Goal: Task Accomplishment & Management: Complete application form

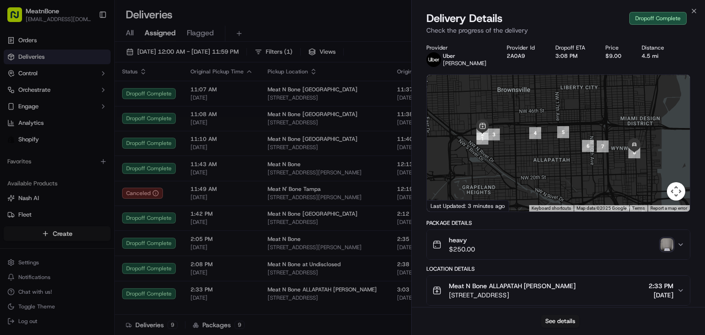
scroll to position [191, 0]
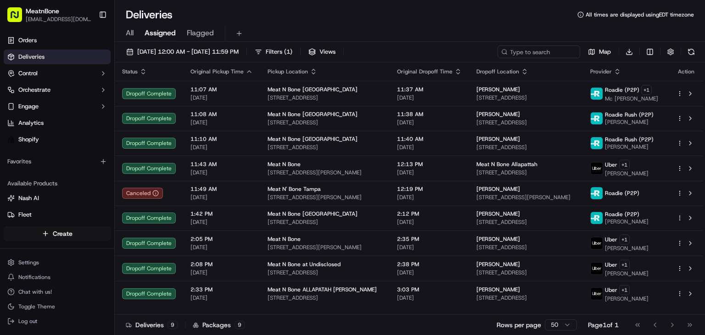
click at [78, 232] on html "MeatnBone [EMAIL_ADDRESS][DOMAIN_NAME] Toggle Sidebar Orders Deliveries Control…" at bounding box center [352, 167] width 705 height 335
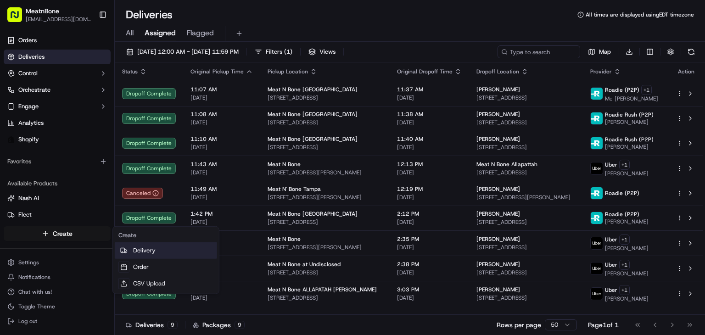
click at [161, 252] on link "Delivery" at bounding box center [166, 250] width 102 height 17
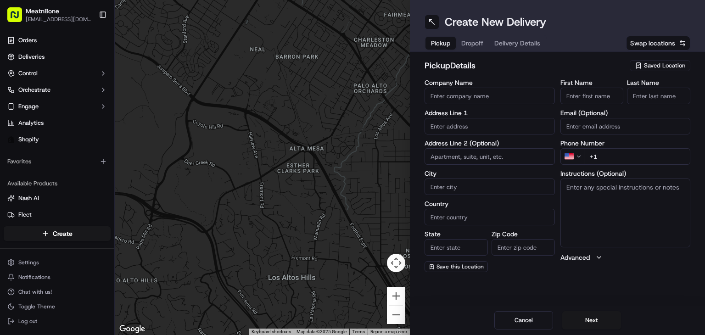
click at [462, 125] on input "text" at bounding box center [489, 126] width 130 height 17
paste input "[PERSON_NAME] [STREET_ADDRESS] [PHONE_NUMBER]"
drag, startPoint x: 505, startPoint y: 128, endPoint x: 554, endPoint y: 123, distance: 49.8
click at [554, 123] on div "Company Name Address Line 1 [PERSON_NAME] [STREET_ADDRESS] [PHONE_NUMBER] Addre…" at bounding box center [557, 175] width 266 height 193
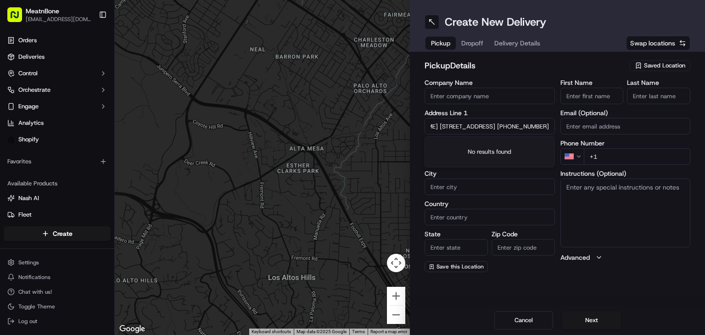
type input "[PERSON_NAME] [STREET_ADDRESS] +1"
type input "[PHONE_NUMBER]"
drag, startPoint x: 475, startPoint y: 129, endPoint x: 405, endPoint y: 127, distance: 69.3
click at [405, 127] on div "← Move left → Move right ↑ Move up ↓ Move down + Zoom in - Zoom out Home Jump l…" at bounding box center [410, 167] width 590 height 335
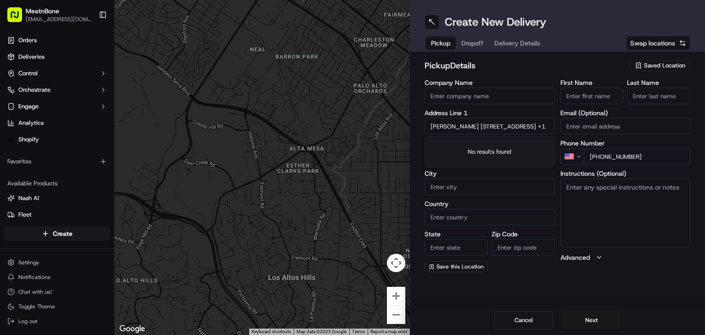
type input "[STREET_ADDRESS] +1"
click at [584, 96] on input "[PERSON_NAME]" at bounding box center [591, 96] width 63 height 17
drag, startPoint x: 585, startPoint y: 95, endPoint x: 640, endPoint y: 92, distance: 55.1
click at [640, 92] on div "First Name [PERSON_NAME] Last Name" at bounding box center [625, 91] width 130 height 25
type input "Klaudie"
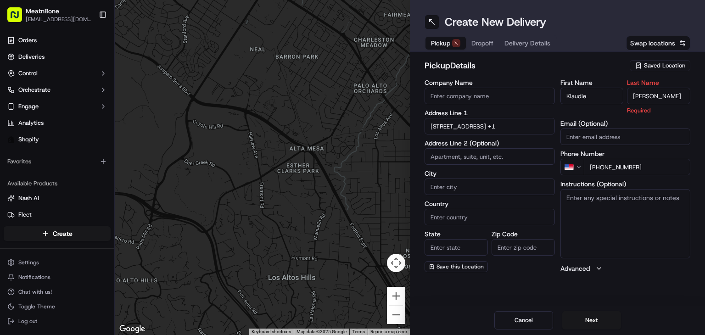
type input "[PERSON_NAME]"
click at [651, 46] on span "Swap locations" at bounding box center [652, 43] width 45 height 9
type input "+1"
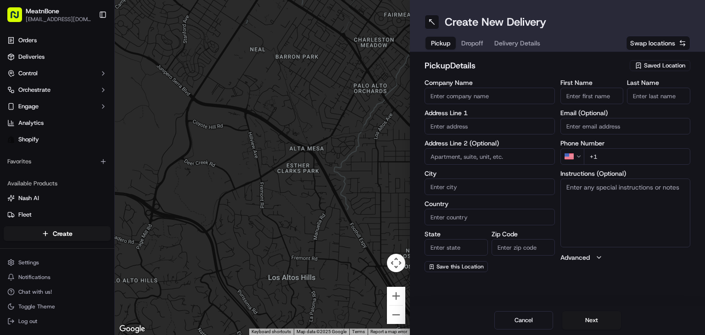
click at [475, 44] on span "Dropoff" at bounding box center [472, 43] width 22 height 9
click at [435, 44] on span "Pickup" at bounding box center [440, 43] width 19 height 9
click at [666, 67] on span "Saved Location" at bounding box center [664, 65] width 41 height 8
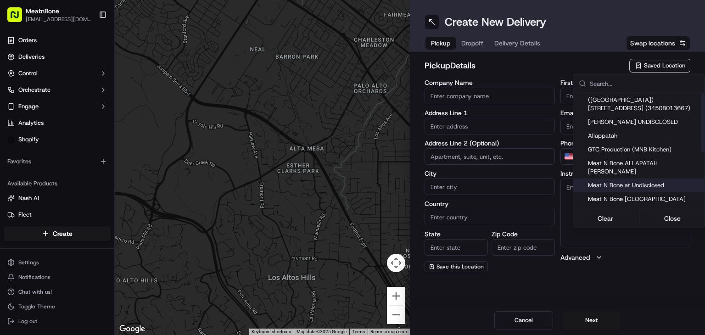
click at [661, 181] on span "Meat N Bone at Undisclosed" at bounding box center [644, 185] width 113 height 8
type input "Meat N Bone at Undisclosed"
type input "2207 Coral Wy"
type input "Coral Gables"
type input "US"
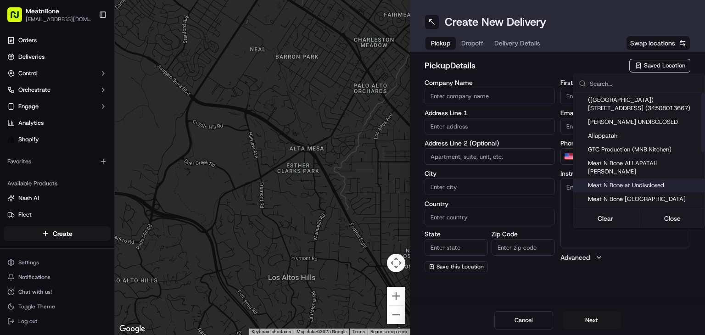
type input "FL"
type input "33145"
type input "Meat N"
type input "Bone"
type input "[PHONE_NUMBER]"
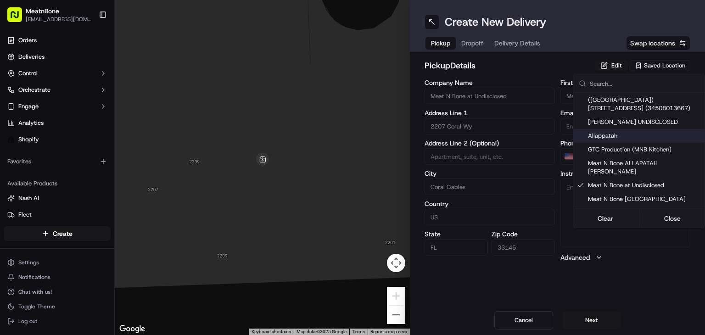
click at [471, 38] on html "MeatnBone [EMAIL_ADDRESS][DOMAIN_NAME] Toggle Sidebar Orders Deliveries Control…" at bounding box center [352, 167] width 705 height 335
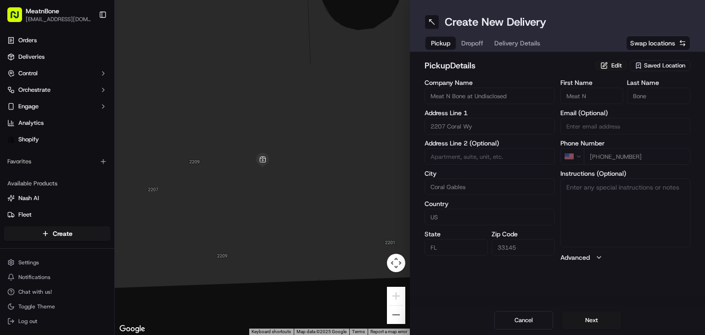
click at [472, 40] on span "Dropoff" at bounding box center [472, 43] width 22 height 9
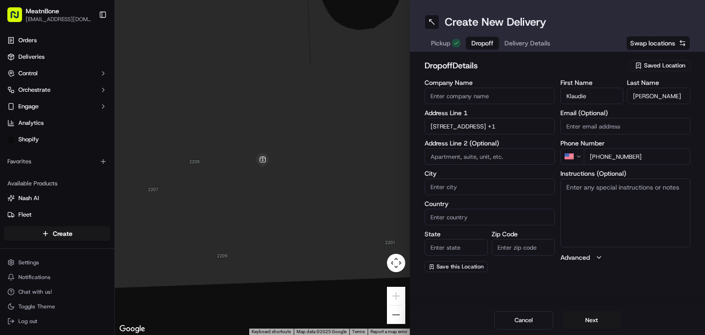
click at [455, 134] on div "Company Name Address Line [GEOGRAPHIC_DATA][STREET_ADDRESS] +1 Address Line 2 (…" at bounding box center [489, 175] width 130 height 193
click at [450, 130] on input "[STREET_ADDRESS] +1" at bounding box center [489, 126] width 130 height 17
click at [481, 149] on div "[STREET_ADDRESS]" at bounding box center [490, 146] width 126 height 14
type input "[STREET_ADDRESS]"
type input "[GEOGRAPHIC_DATA]"
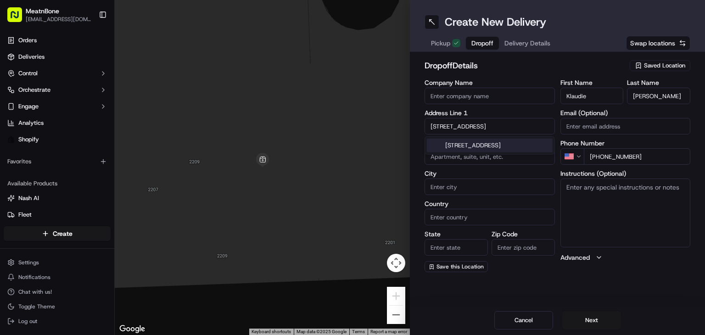
type input "[GEOGRAPHIC_DATA]"
type input "FL"
type input "33137"
type input "[STREET_ADDRESS]"
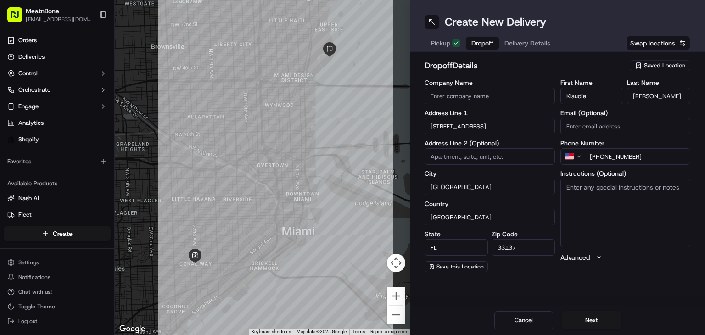
click at [612, 190] on textarea "Instructions (Optional)" at bounding box center [625, 212] width 130 height 69
type textarea "call customer upon arrival"
drag, startPoint x: 533, startPoint y: 47, endPoint x: 534, endPoint y: 53, distance: 5.7
click at [533, 47] on span "Delivery Details" at bounding box center [527, 43] width 46 height 9
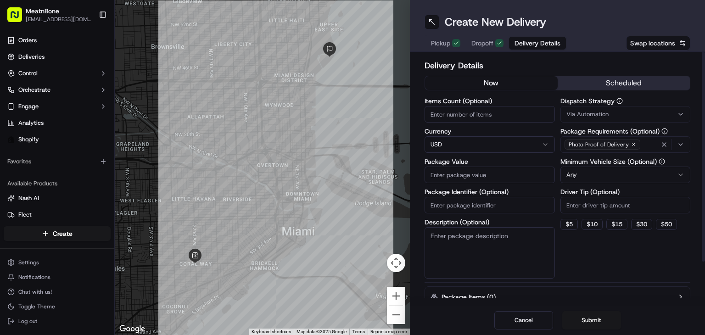
click at [449, 122] on input "Items Count (Optional)" at bounding box center [489, 114] width 130 height 17
type input "7"
click at [484, 177] on input "Package Value" at bounding box center [489, 175] width 130 height 17
type input "236.00"
click at [481, 211] on input "Package Identifier (Optional)" at bounding box center [489, 205] width 130 height 17
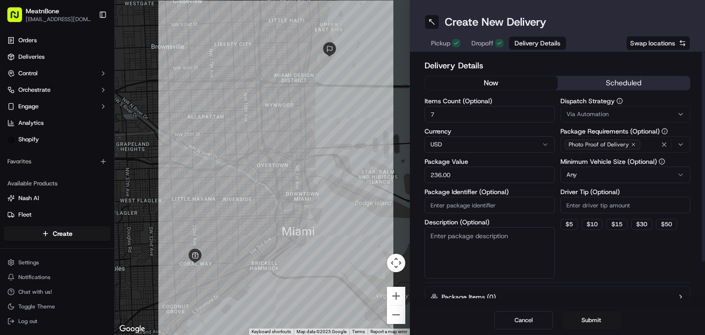
paste input "257056"
type input "257056"
click at [568, 206] on input "Driver Tip (Optional)" at bounding box center [625, 205] width 130 height 17
type input "3"
click at [591, 175] on html "MeatnBone [EMAIL_ADDRESS][DOMAIN_NAME] Toggle Sidebar Orders Deliveries Control…" at bounding box center [352, 167] width 705 height 335
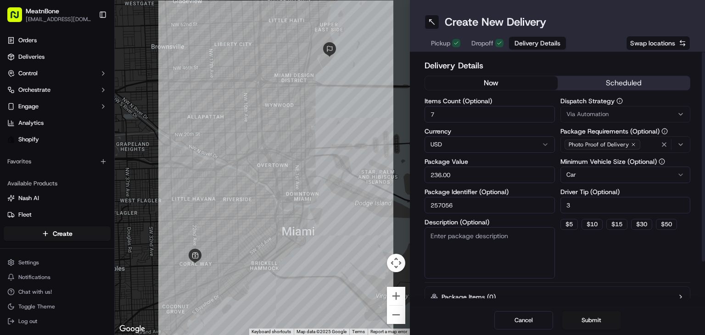
click at [456, 243] on textarea "Description (Optional)" at bounding box center [489, 252] width 130 height 51
click at [589, 313] on button "Submit" at bounding box center [591, 320] width 59 height 18
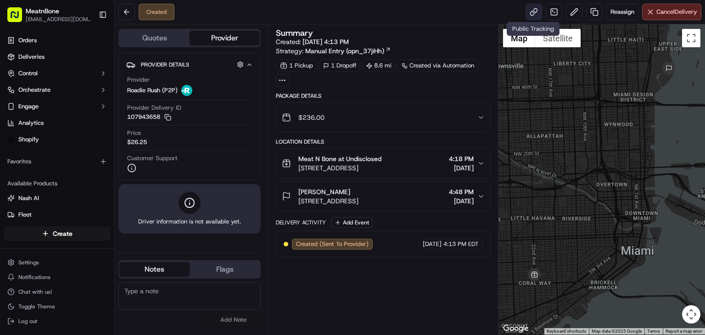
click at [534, 19] on link at bounding box center [533, 12] width 17 height 17
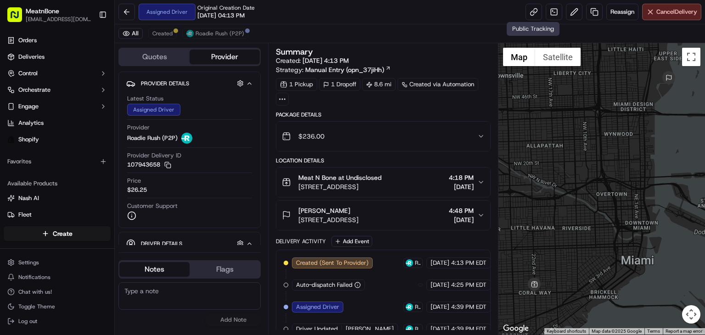
scroll to position [11, 0]
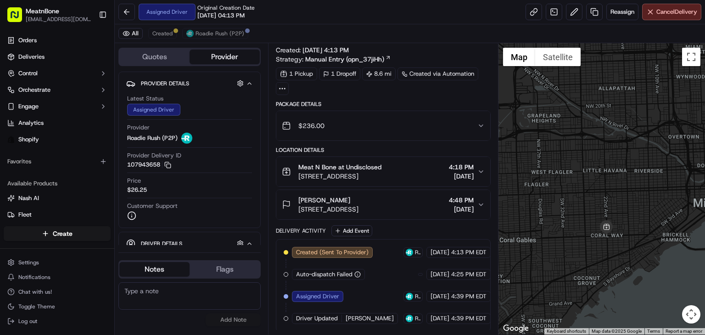
drag, startPoint x: 552, startPoint y: 156, endPoint x: 662, endPoint y: 78, distance: 135.2
click at [662, 78] on div at bounding box center [601, 188] width 206 height 291
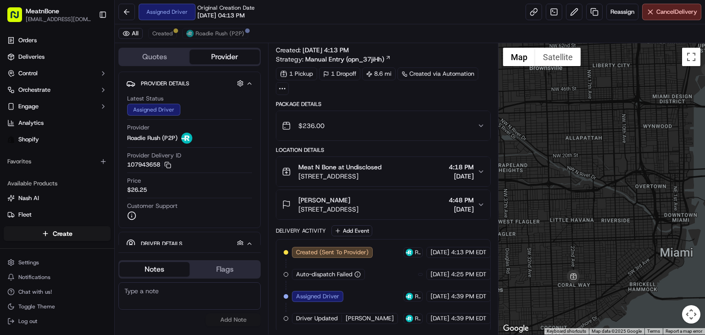
drag, startPoint x: 640, startPoint y: 213, endPoint x: 607, endPoint y: 267, distance: 62.6
click at [607, 267] on div at bounding box center [601, 188] width 206 height 291
